Goal: Check status

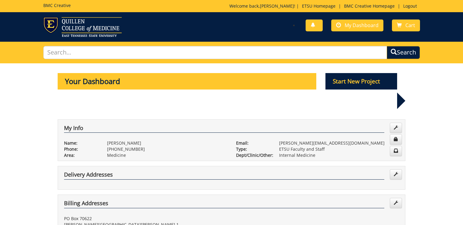
scroll to position [244, 0]
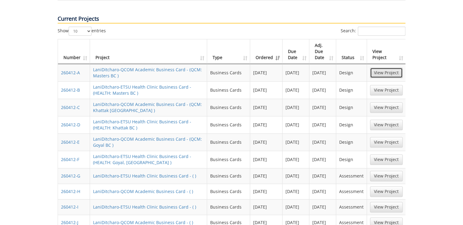
drag, startPoint x: 378, startPoint y: 50, endPoint x: 373, endPoint y: 51, distance: 4.8
click at [378, 68] on link "View Project" at bounding box center [386, 73] width 33 height 10
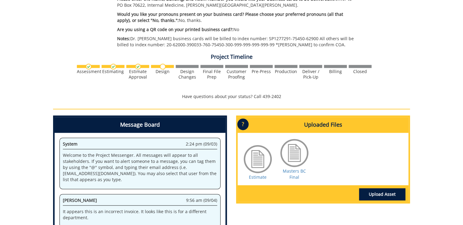
scroll to position [366, 0]
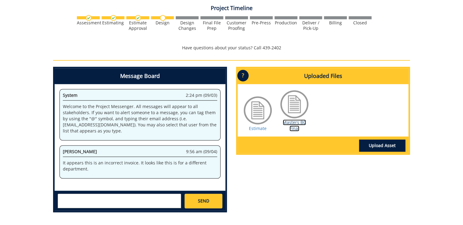
click at [292, 124] on link "Masters BC Final" at bounding box center [294, 126] width 23 height 12
